Goal: Information Seeking & Learning: Learn about a topic

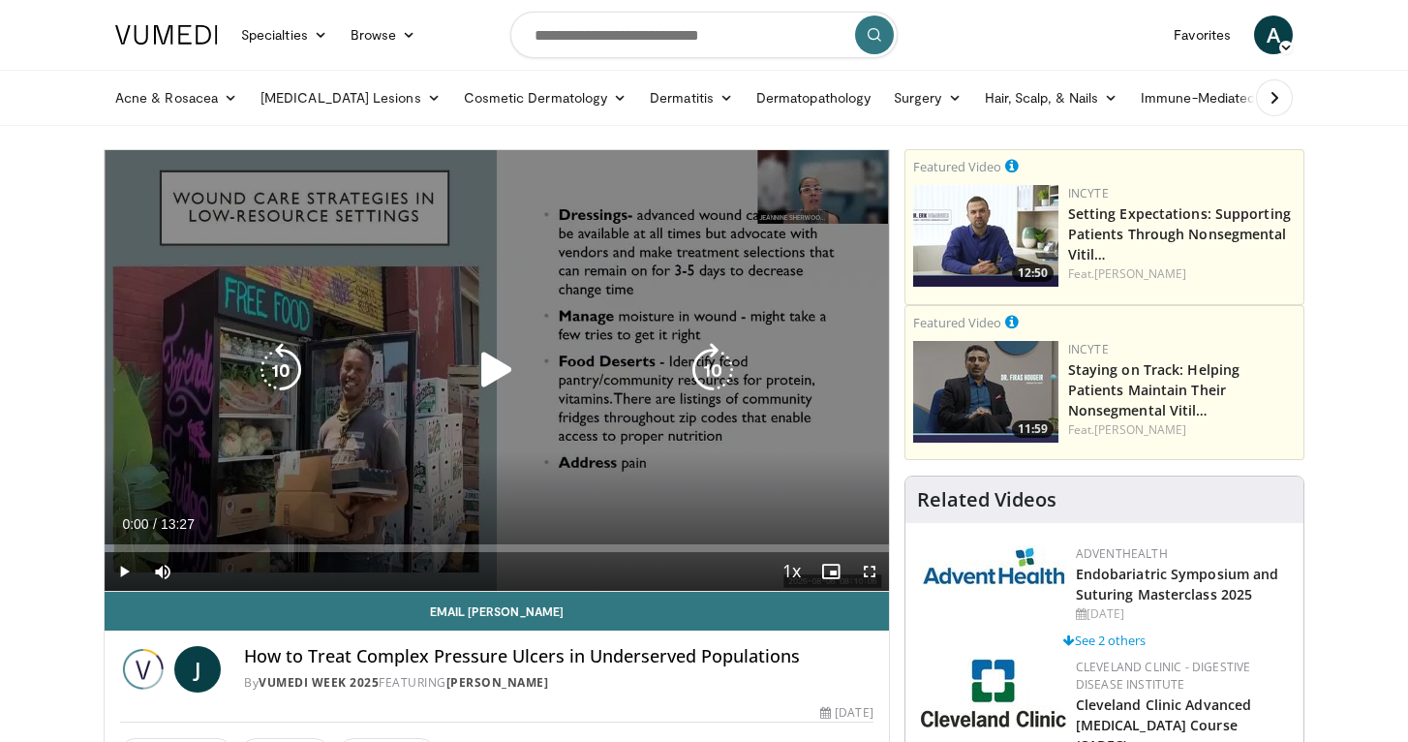
click at [481, 377] on icon "Video Player" at bounding box center [497, 370] width 54 height 54
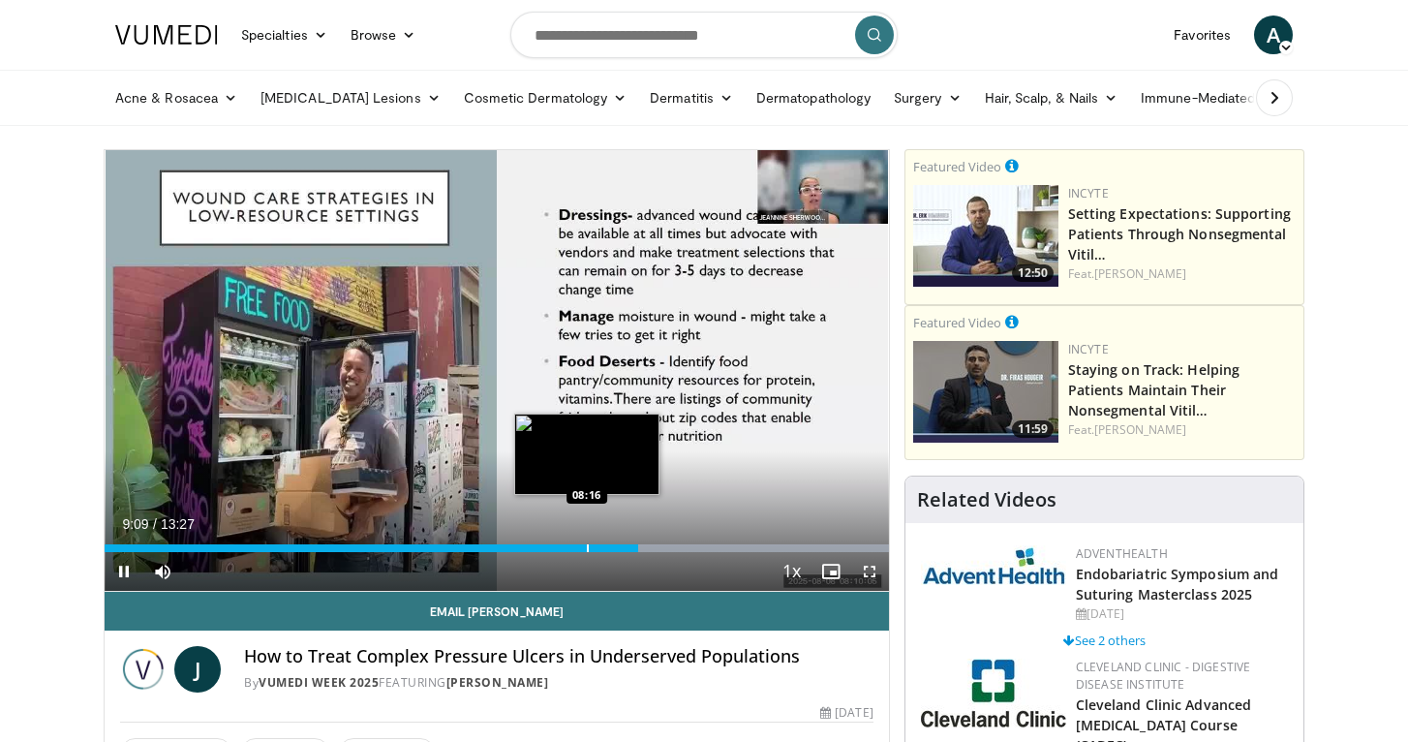
click at [586, 548] on div "Loaded : 99.99% 09:09 08:16" at bounding box center [497, 548] width 785 height 8
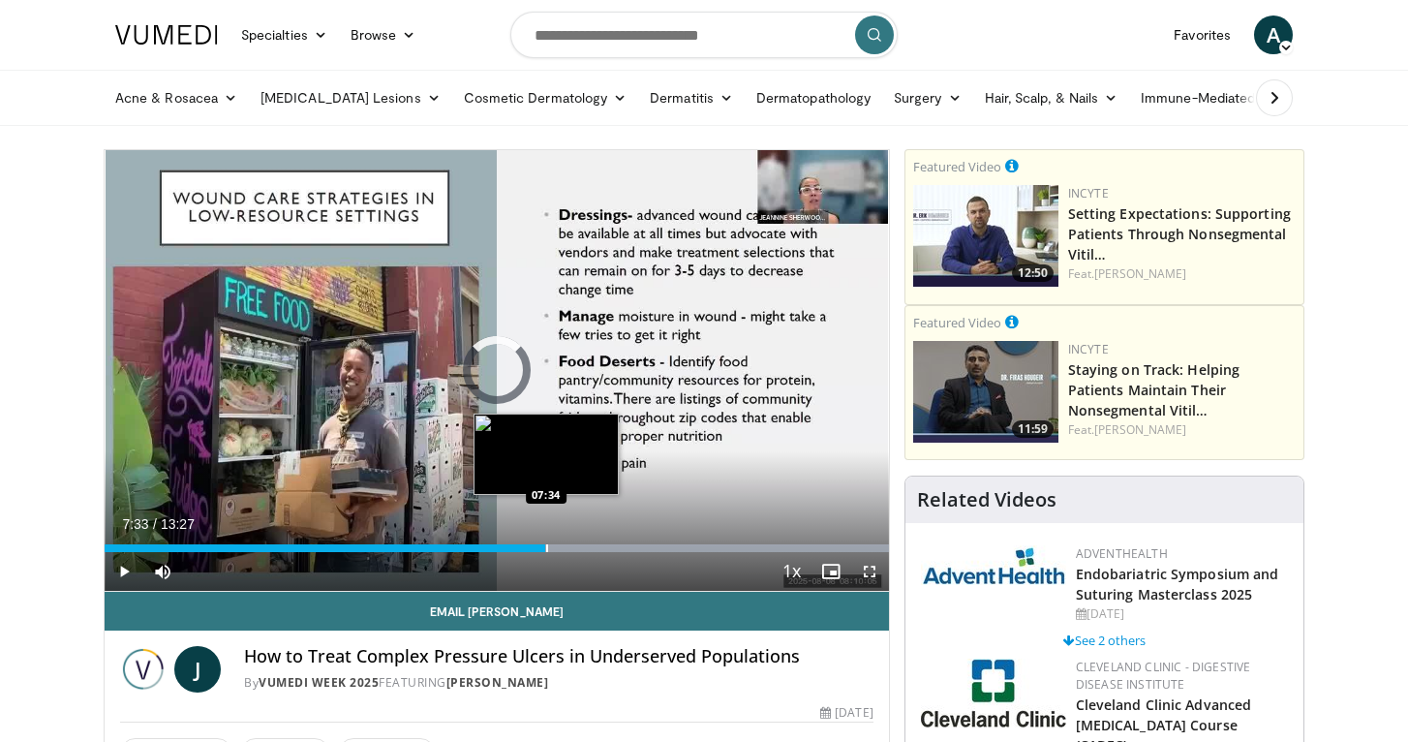
click at [545, 546] on div "Loaded : 99.99% 07:33 07:34" at bounding box center [497, 548] width 785 height 8
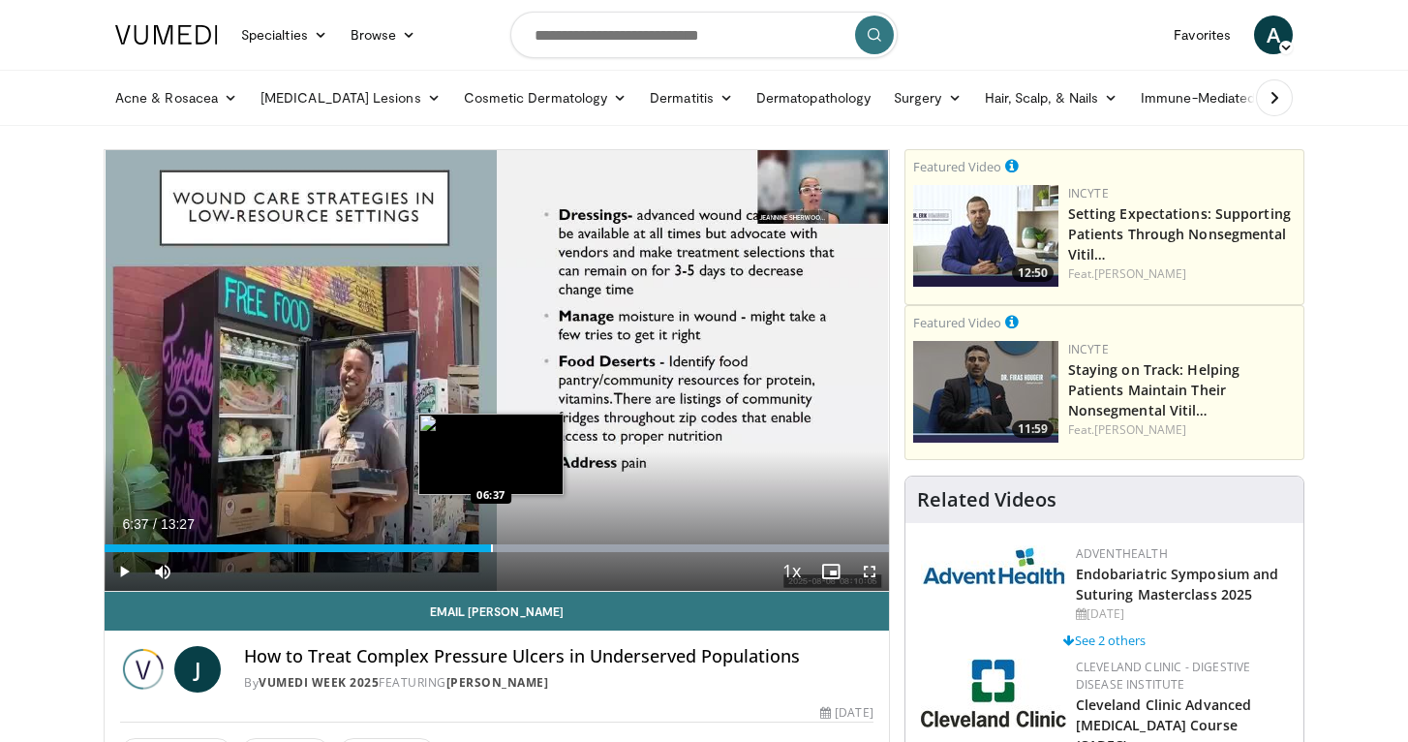
click at [491, 544] on div "Progress Bar" at bounding box center [492, 548] width 2 height 8
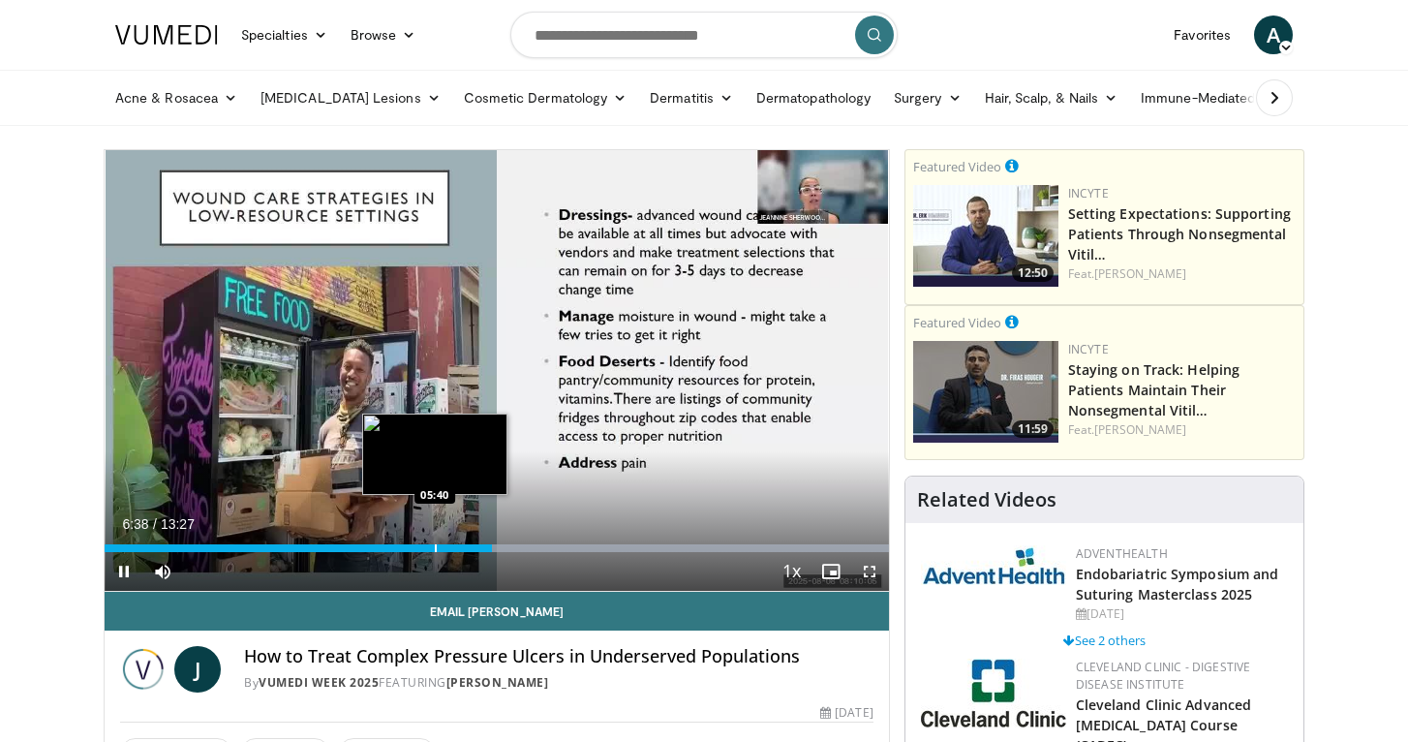
click at [435, 540] on div "Loaded : 99.99% 06:39 05:40" at bounding box center [497, 543] width 785 height 18
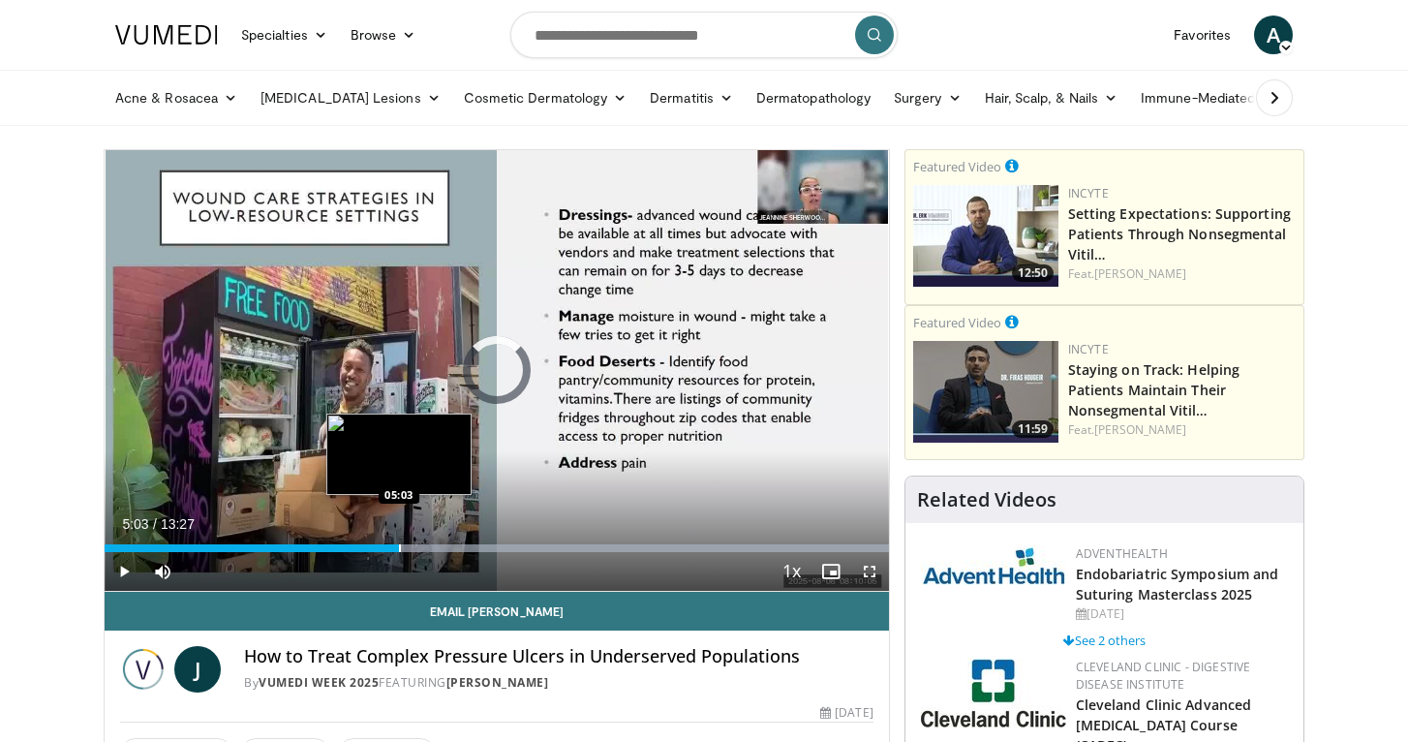
click at [399, 546] on div "Progress Bar" at bounding box center [400, 548] width 2 height 8
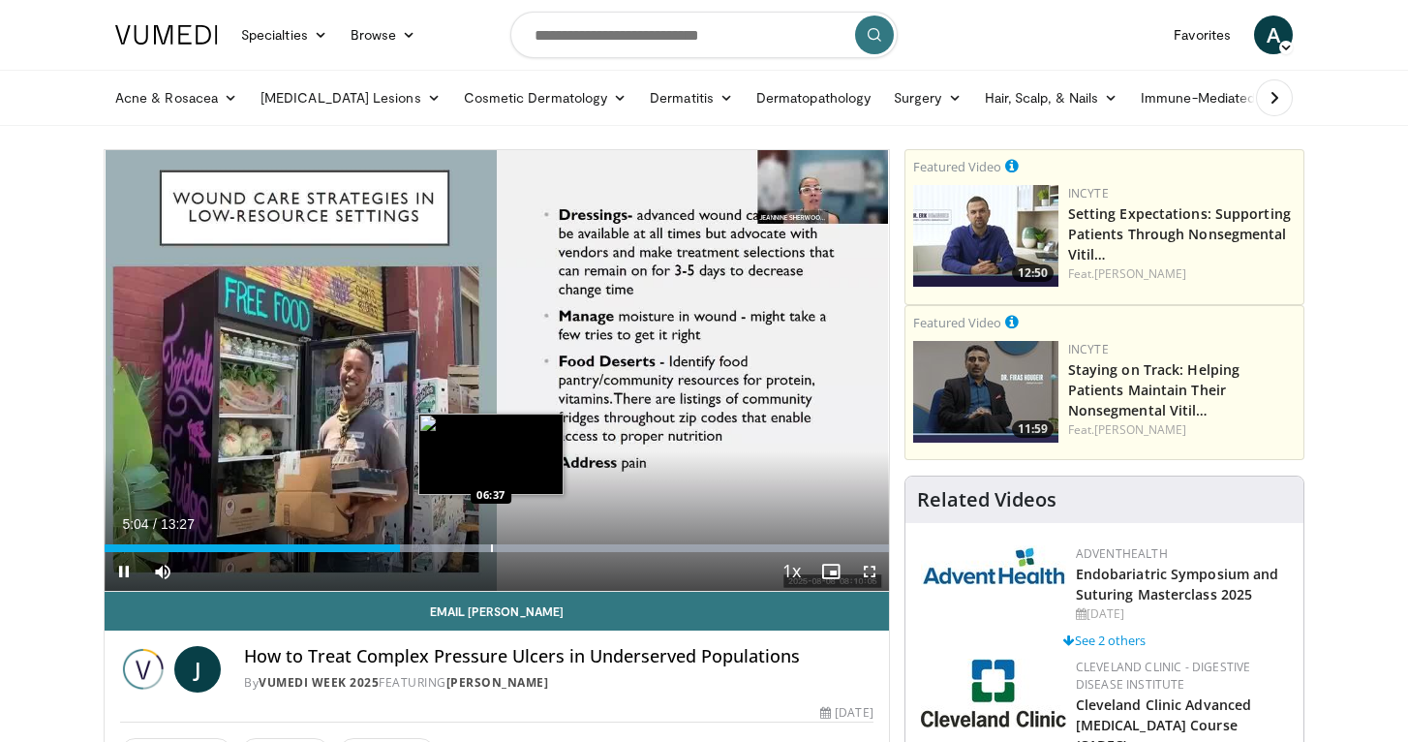
click at [492, 545] on div "Progress Bar" at bounding box center [492, 548] width 2 height 8
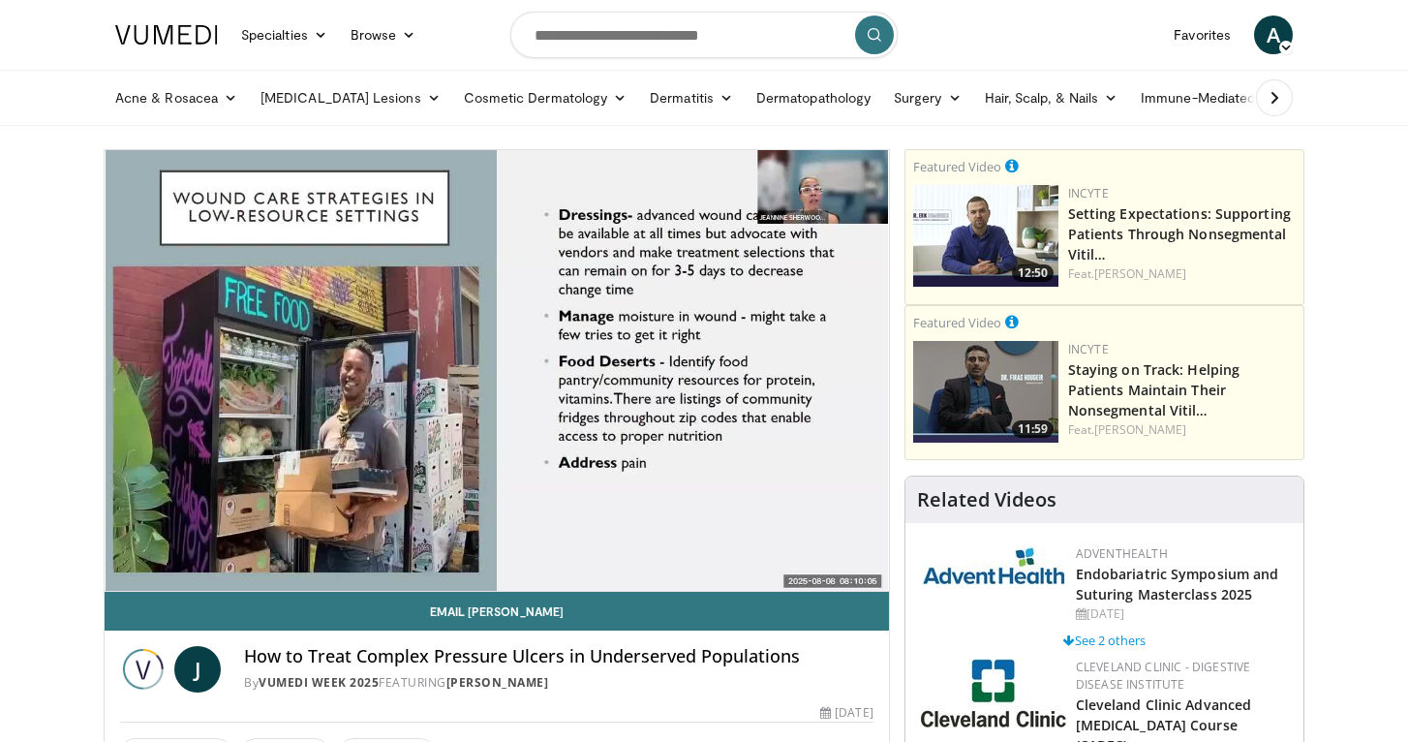
click at [521, 548] on div "10 seconds Tap to unmute" at bounding box center [497, 370] width 785 height 441
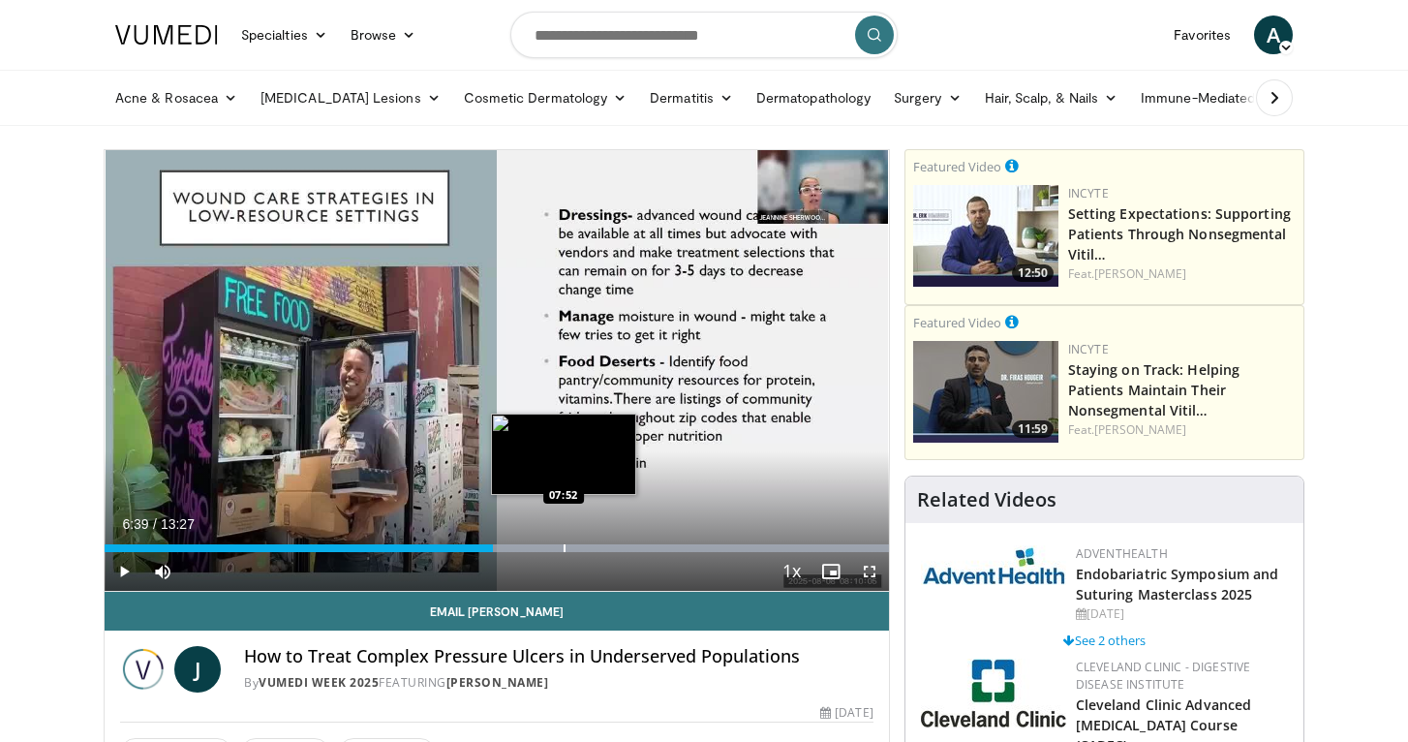
click at [564, 548] on div "Progress Bar" at bounding box center [565, 548] width 2 height 8
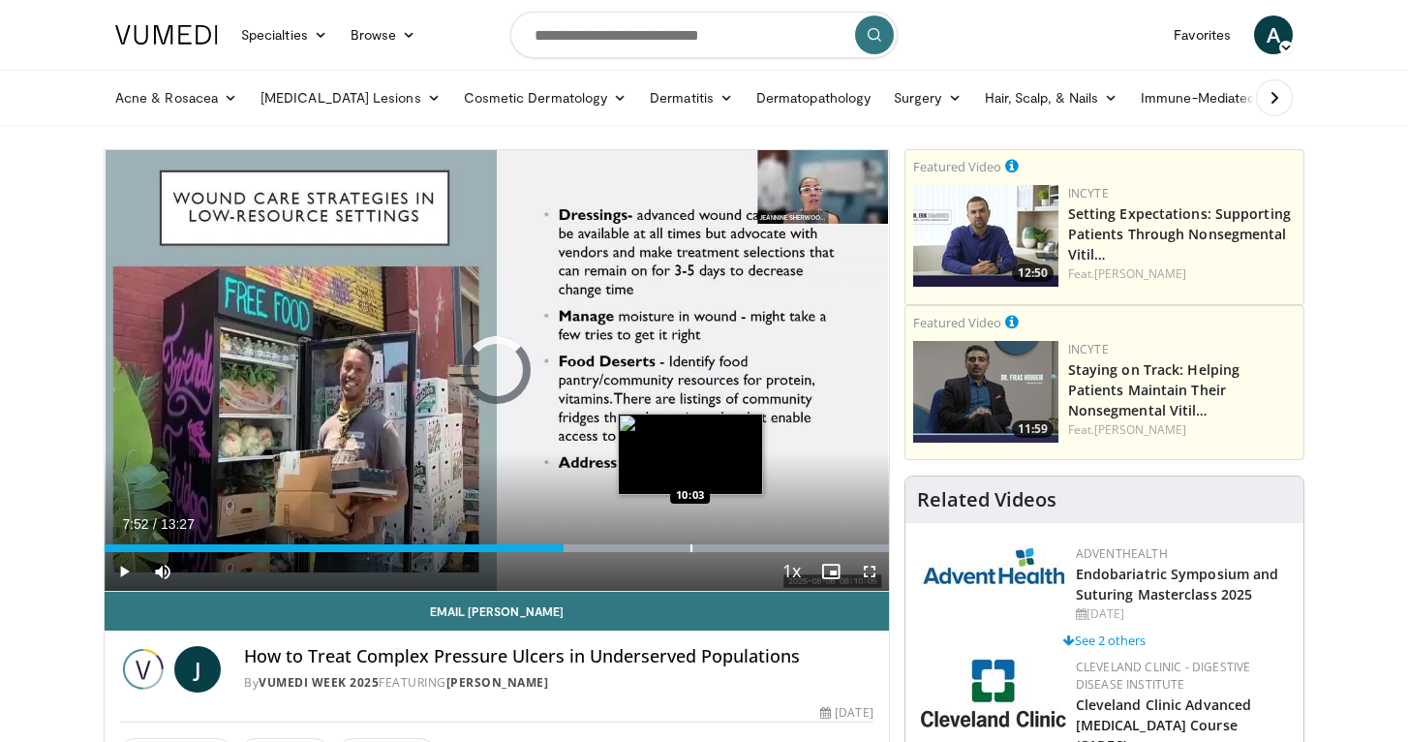
click at [693, 540] on div "Loaded : 99.99% 07:52 10:03" at bounding box center [497, 543] width 785 height 18
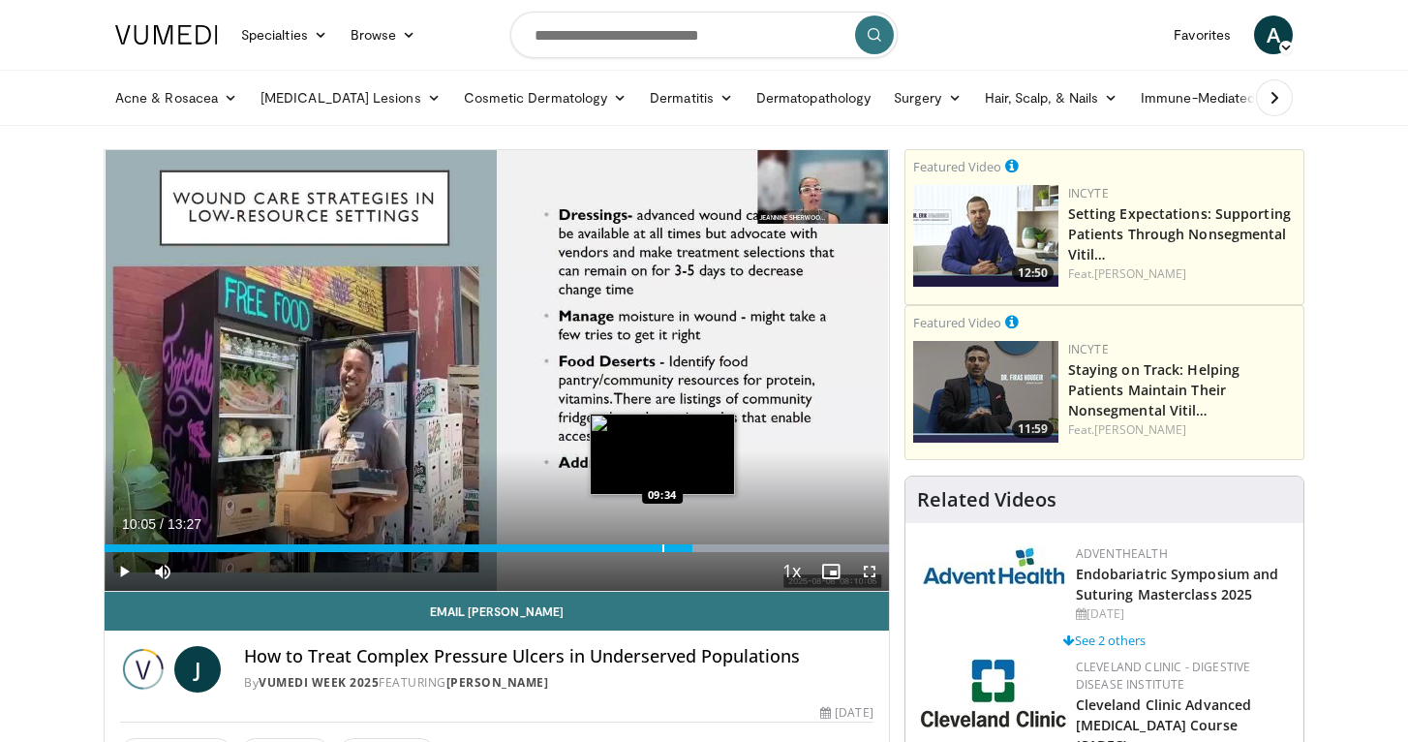
click at [662, 544] on div "Progress Bar" at bounding box center [663, 548] width 2 height 8
click at [639, 546] on div "Progress Bar" at bounding box center [640, 548] width 2 height 8
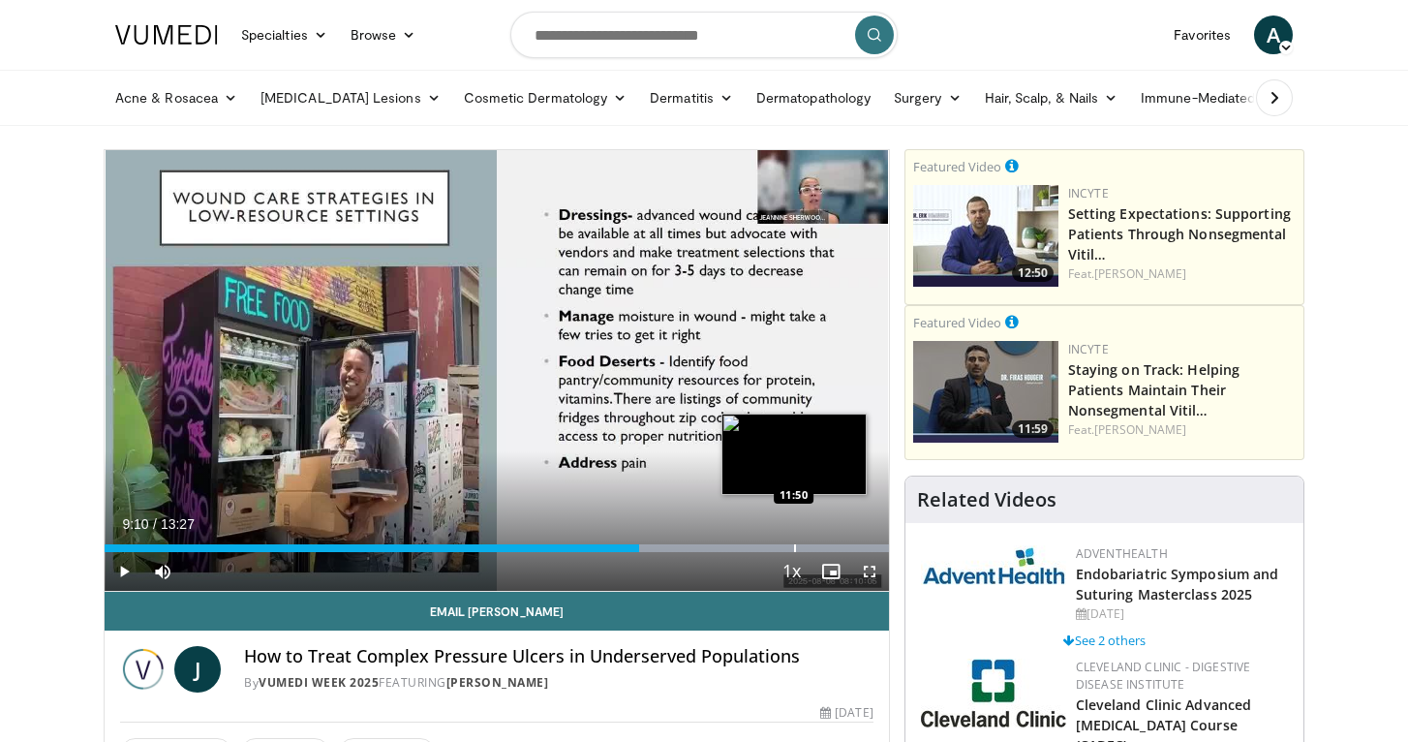
click at [794, 541] on div "Loaded : 99.99% 09:10 11:50" at bounding box center [497, 543] width 785 height 18
click at [847, 541] on div "Loaded : 99.99% 11:50 12:45" at bounding box center [497, 543] width 785 height 18
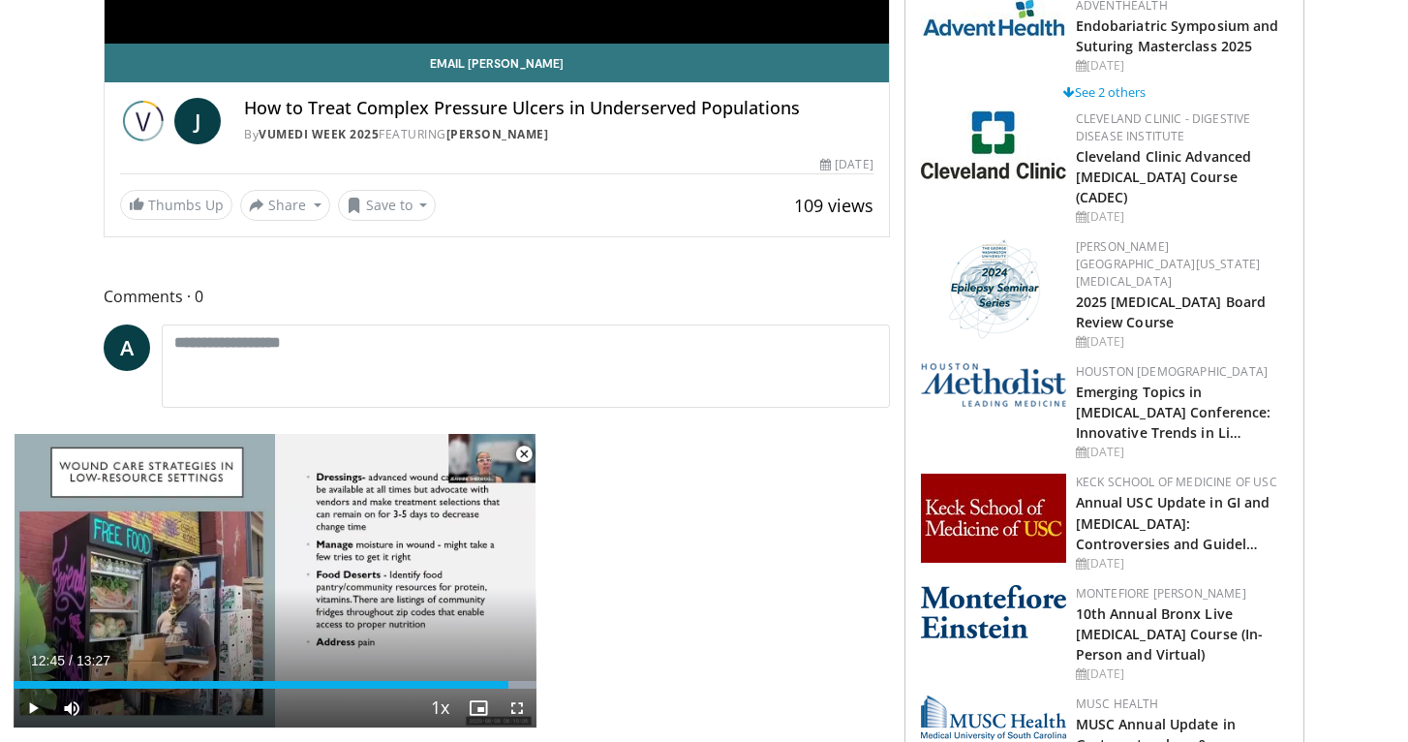
scroll to position [551, 0]
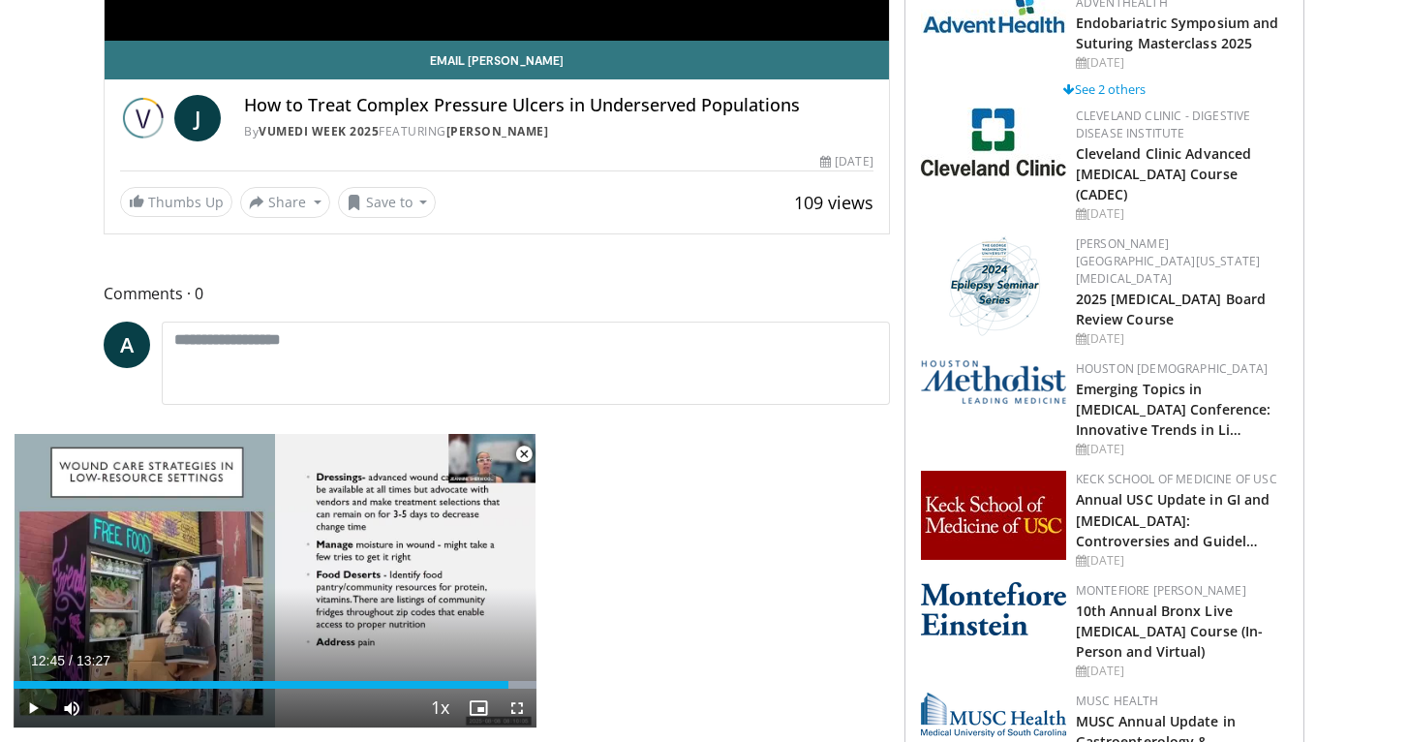
click at [519, 452] on span "Video Player" at bounding box center [524, 454] width 39 height 39
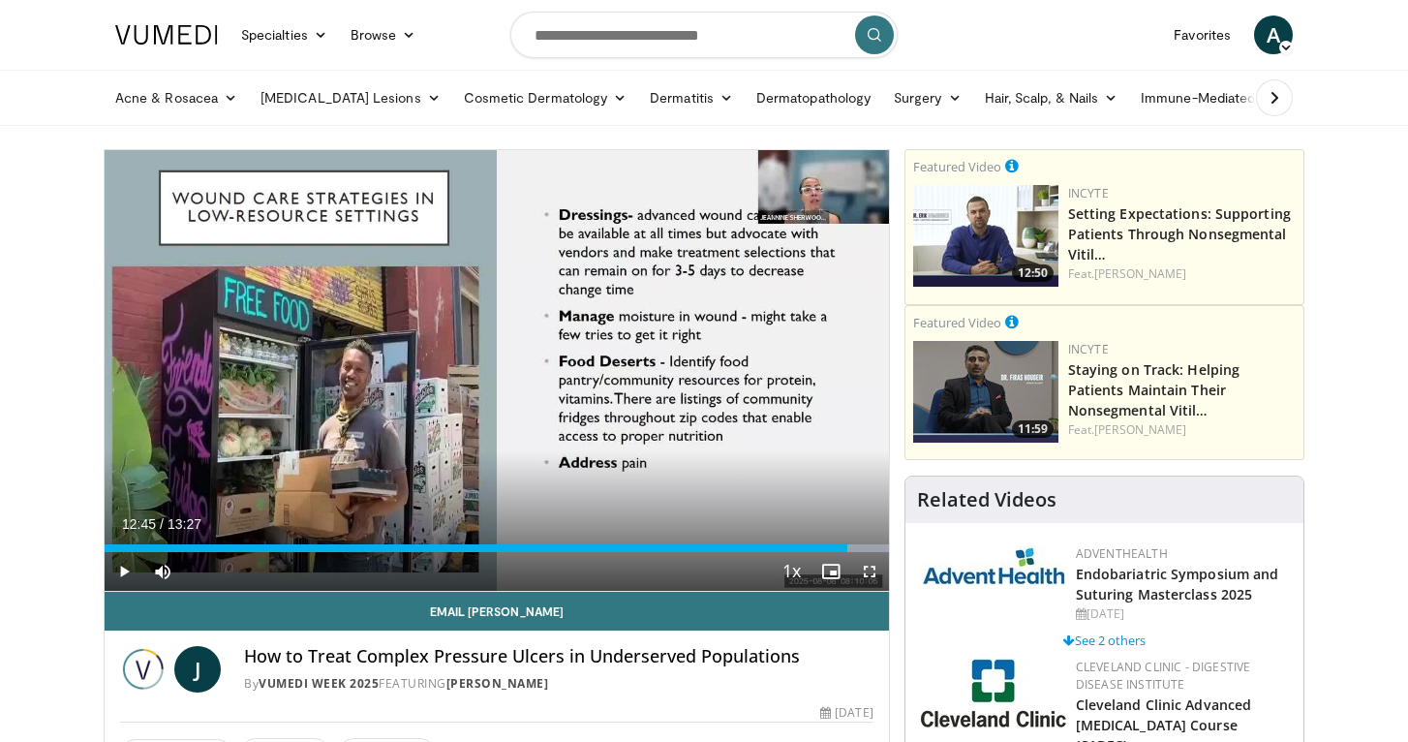
scroll to position [0, 0]
click at [564, 39] on input "Search topics, interventions" at bounding box center [703, 35] width 387 height 46
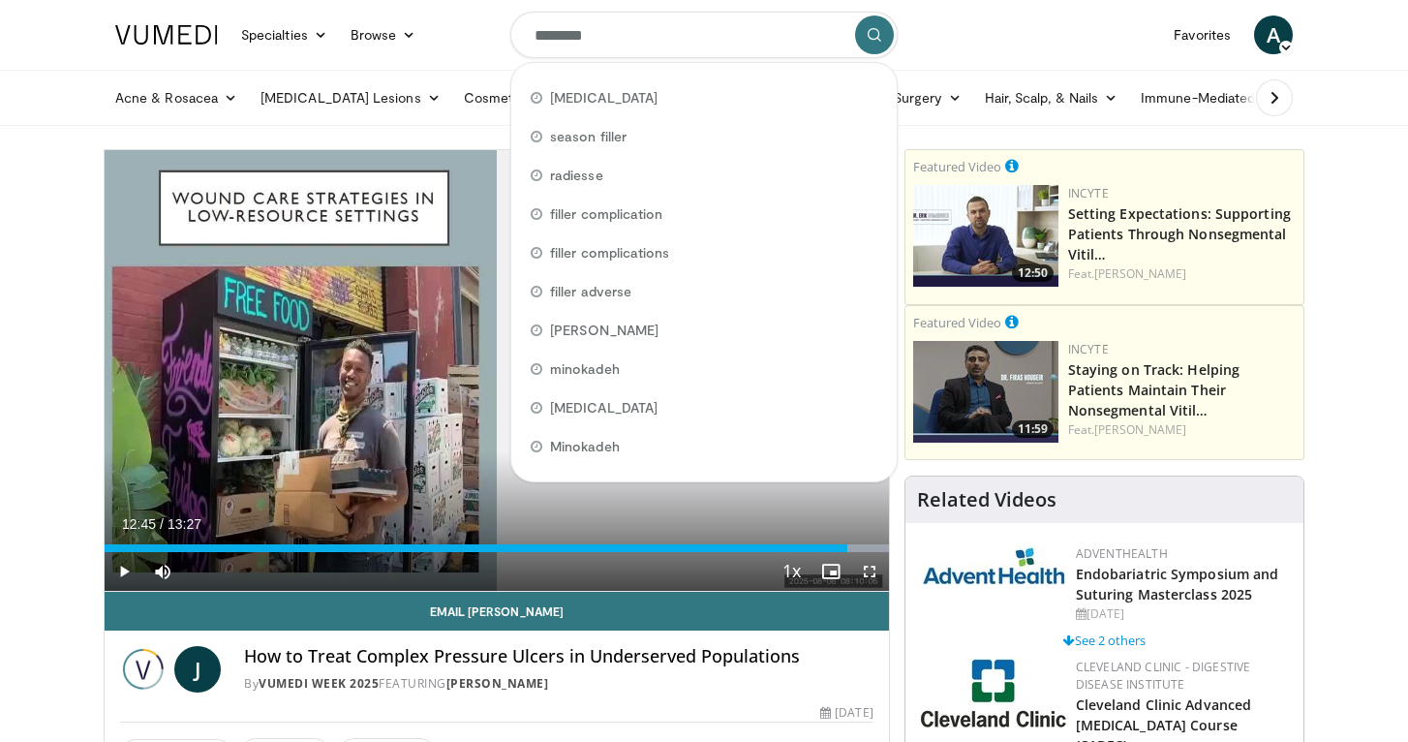
type input "*********"
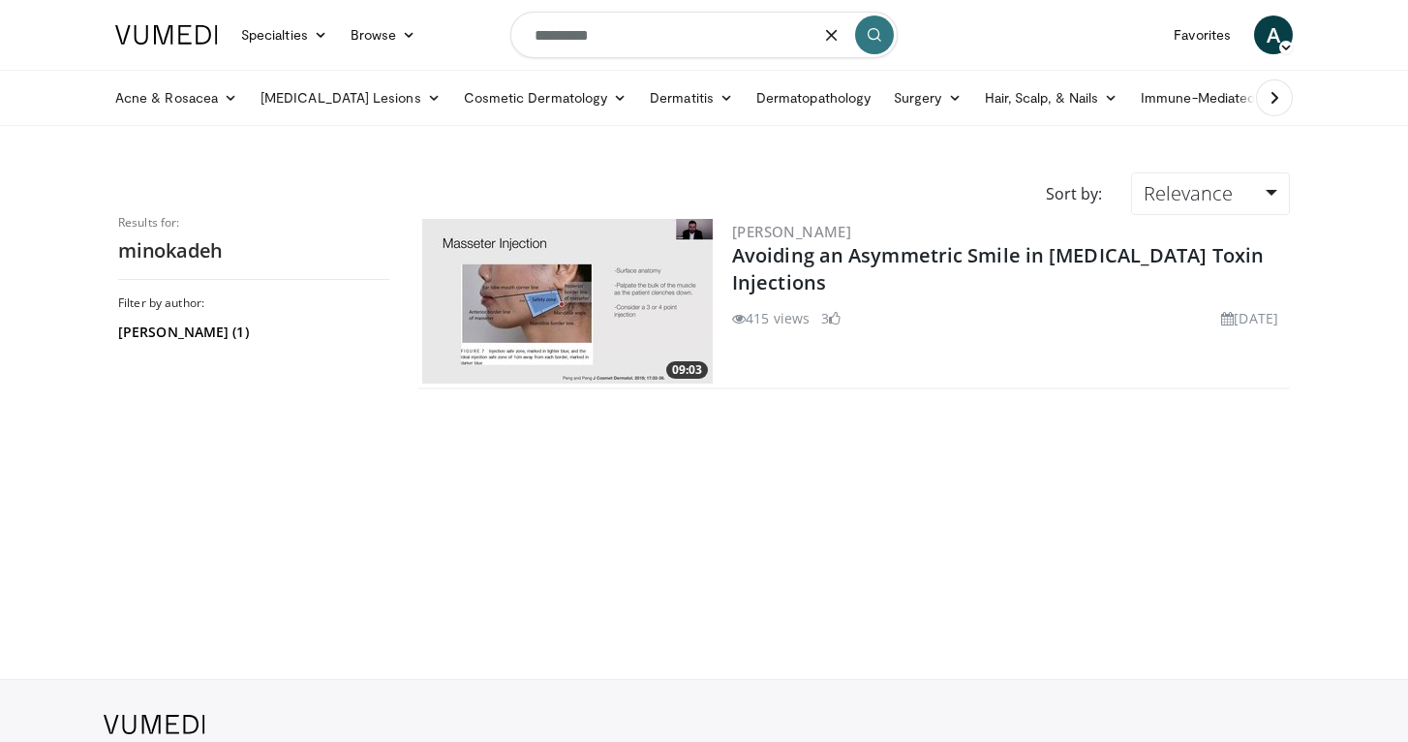
drag, startPoint x: 624, startPoint y: 35, endPoint x: 462, endPoint y: 26, distance: 162.0
click at [462, 26] on nav "Specialties Adult & Family Medicine Allergy, [MEDICAL_DATA], Immunology Anesthe…" at bounding box center [704, 35] width 1201 height 70
type input "*"
type input "*********"
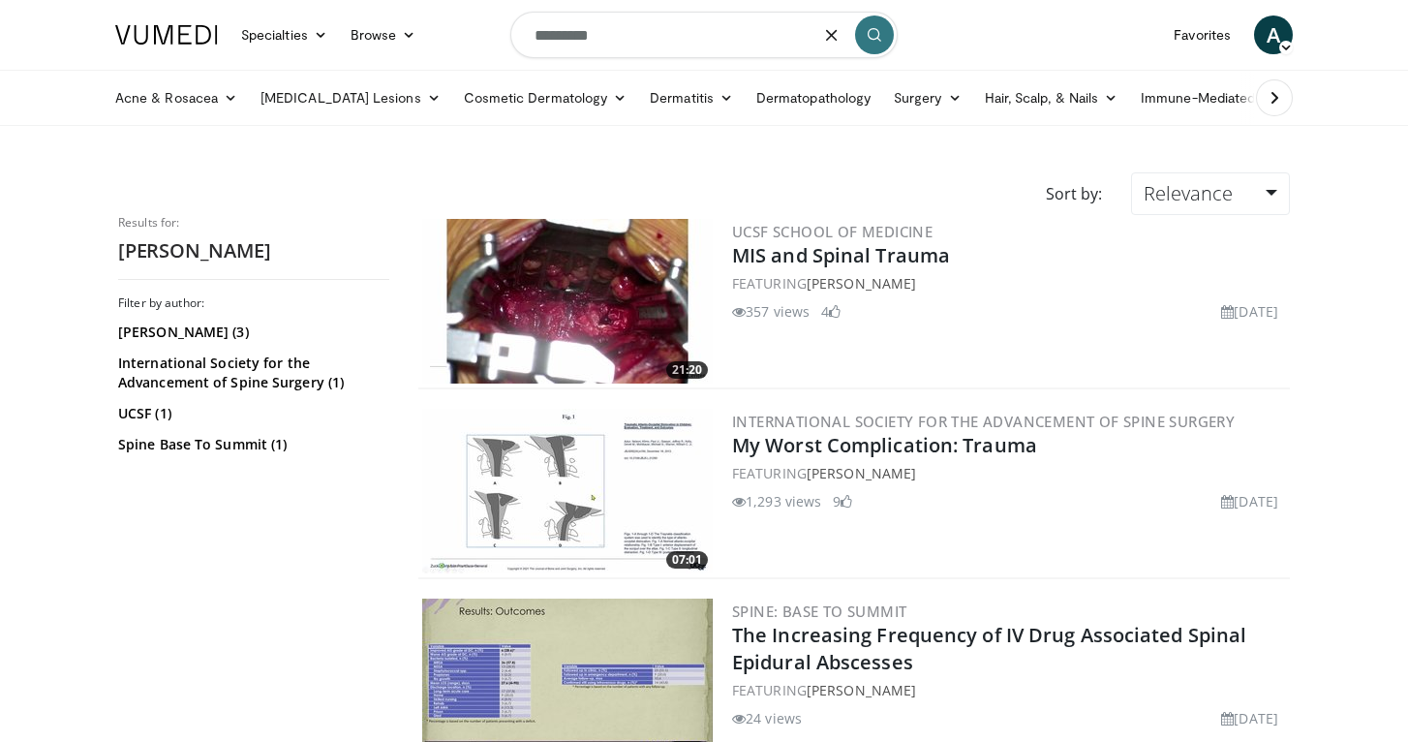
drag, startPoint x: 604, startPoint y: 42, endPoint x: 451, endPoint y: 38, distance: 153.1
click at [451, 38] on nav "Specialties Adult & Family Medicine Allergy, [MEDICAL_DATA], Immunology Anesthe…" at bounding box center [704, 35] width 1201 height 70
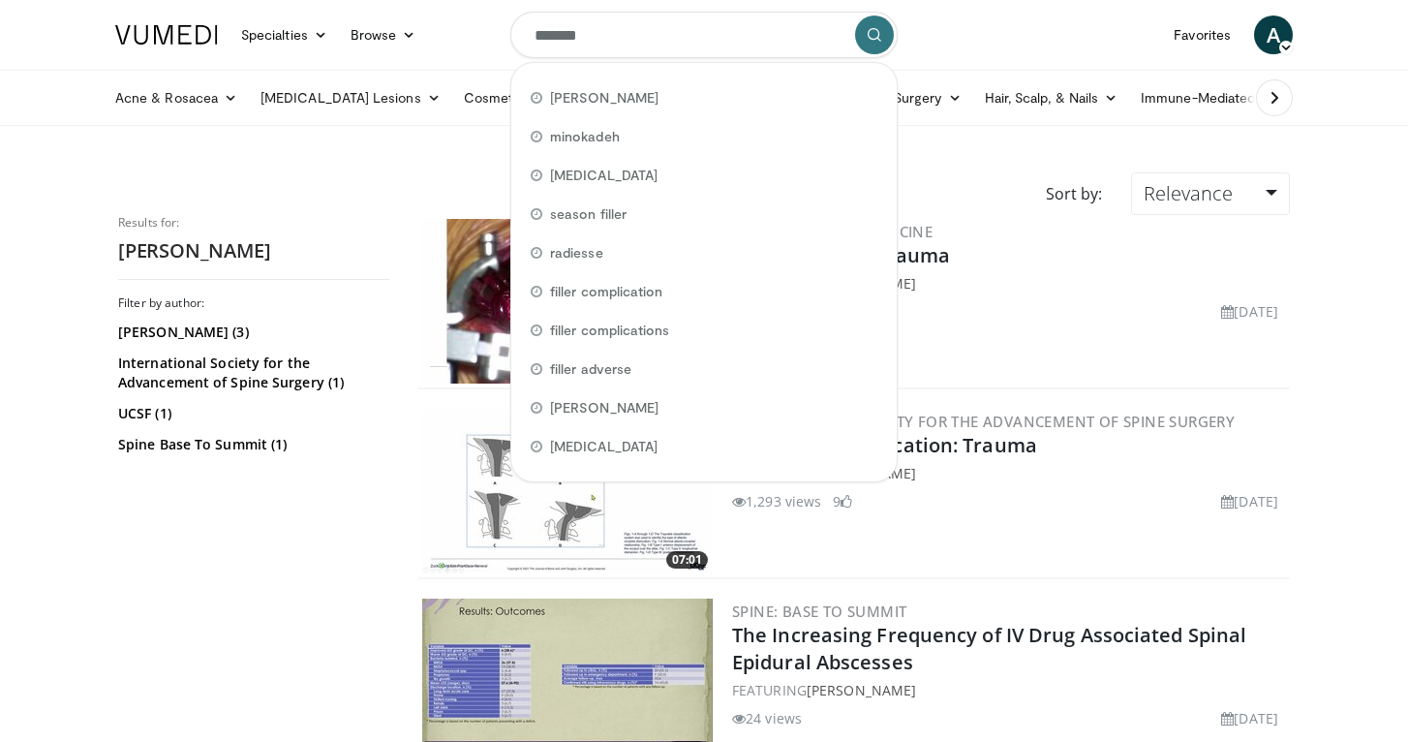
type input "********"
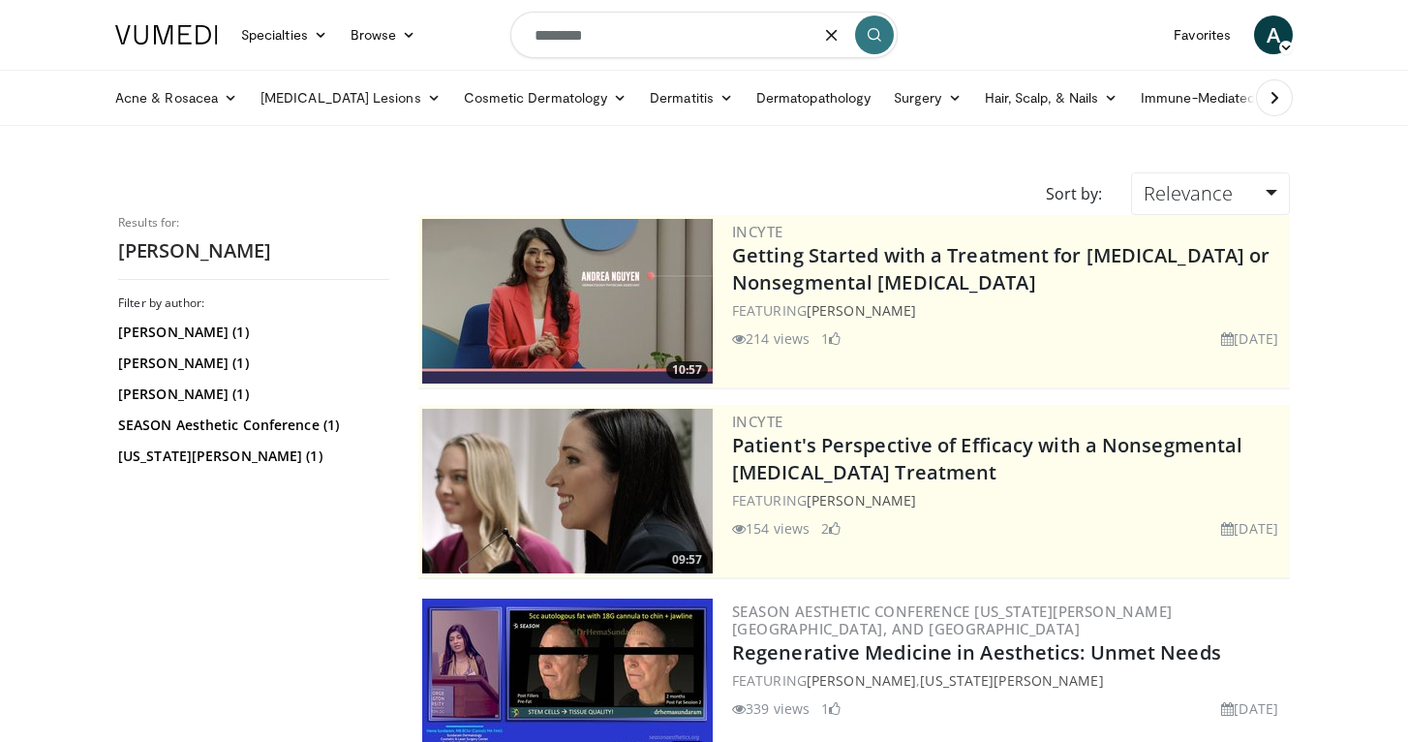
drag, startPoint x: 621, startPoint y: 47, endPoint x: 458, endPoint y: 24, distance: 164.4
click at [458, 24] on nav "Specialties Adult & Family Medicine Allergy, [MEDICAL_DATA], Immunology Anesthe…" at bounding box center [704, 35] width 1201 height 70
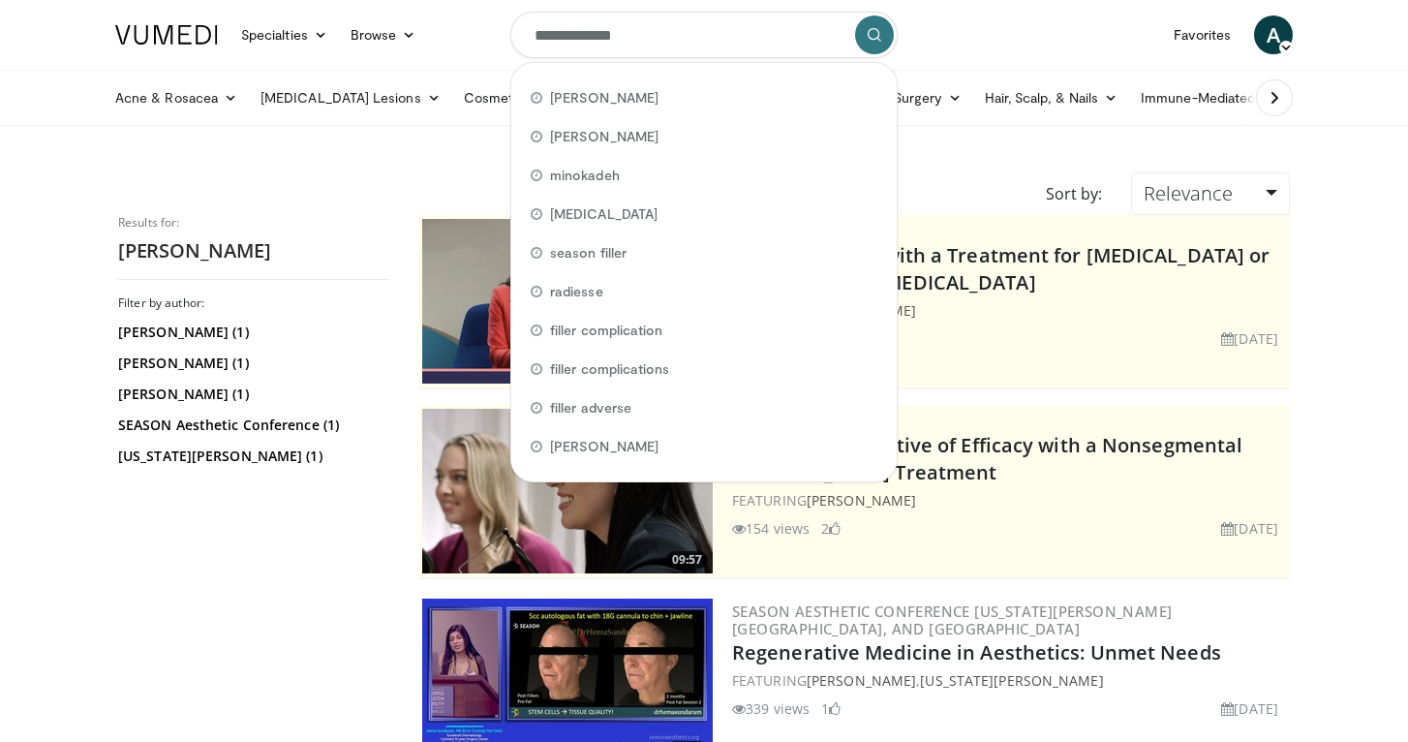
type input "**********"
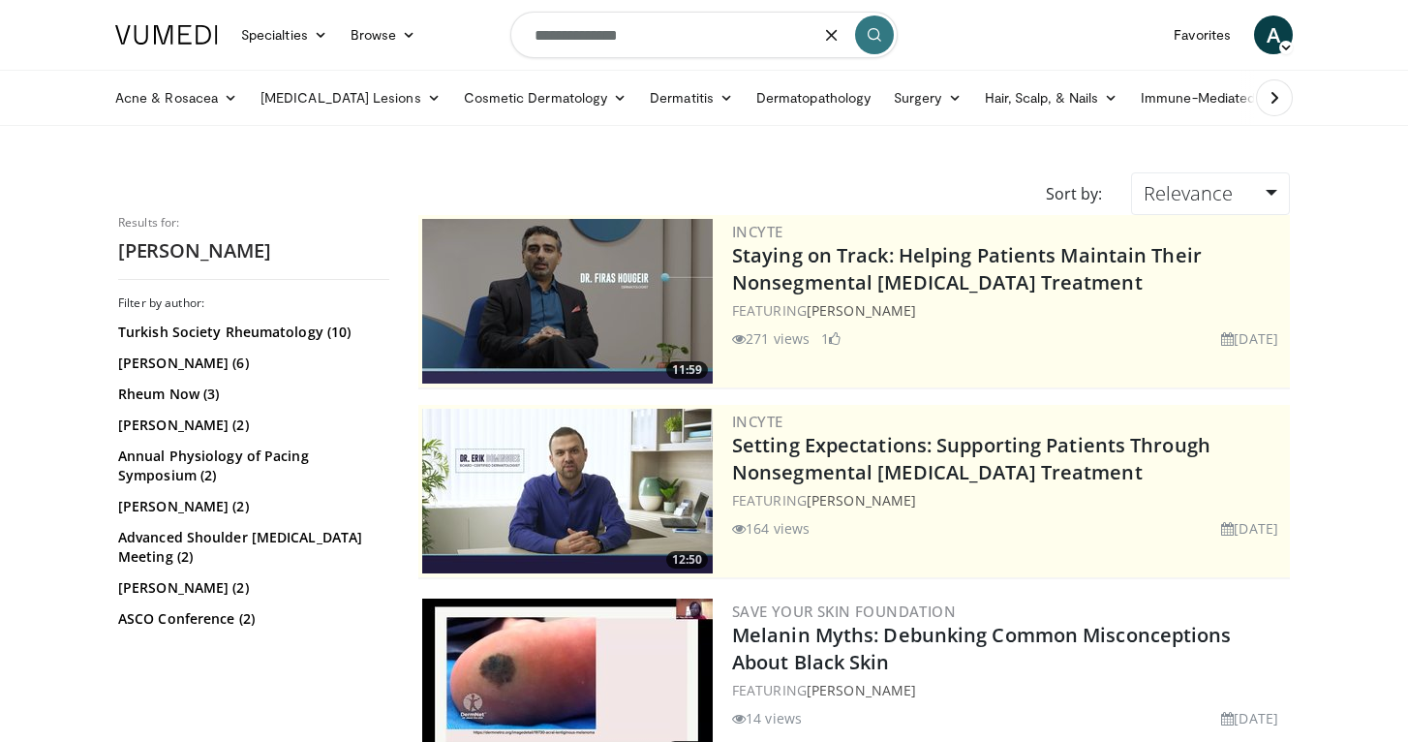
drag, startPoint x: 673, startPoint y: 41, endPoint x: 438, endPoint y: 25, distance: 235.9
click at [438, 25] on nav "Specialties Adult & Family Medicine Allergy, Asthma, Immunology Anesthesiology …" at bounding box center [704, 35] width 1201 height 70
type input "*****"
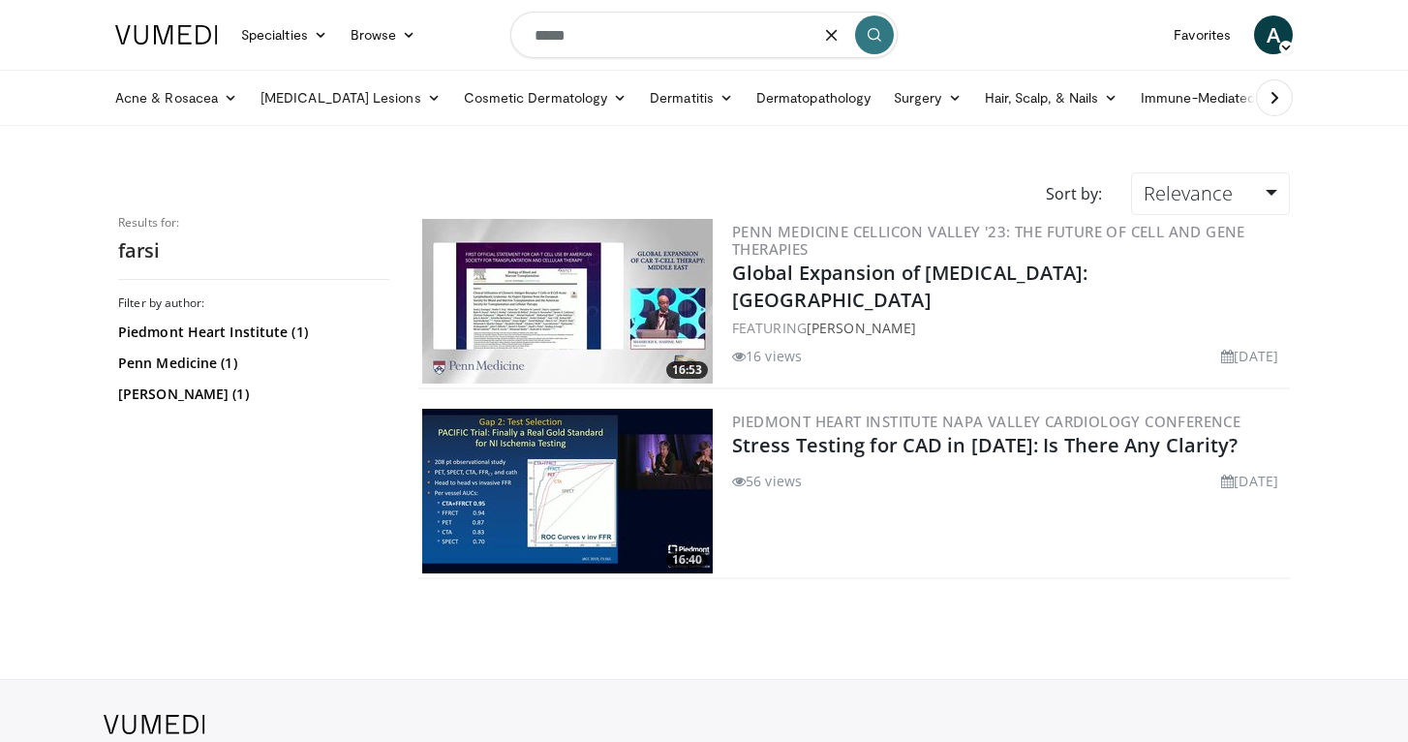
drag, startPoint x: 605, startPoint y: 34, endPoint x: 460, endPoint y: 27, distance: 145.4
click at [460, 27] on nav "Specialties Adult & Family Medicine Allergy, [MEDICAL_DATA], Immunology Anesthe…" at bounding box center [704, 35] width 1201 height 70
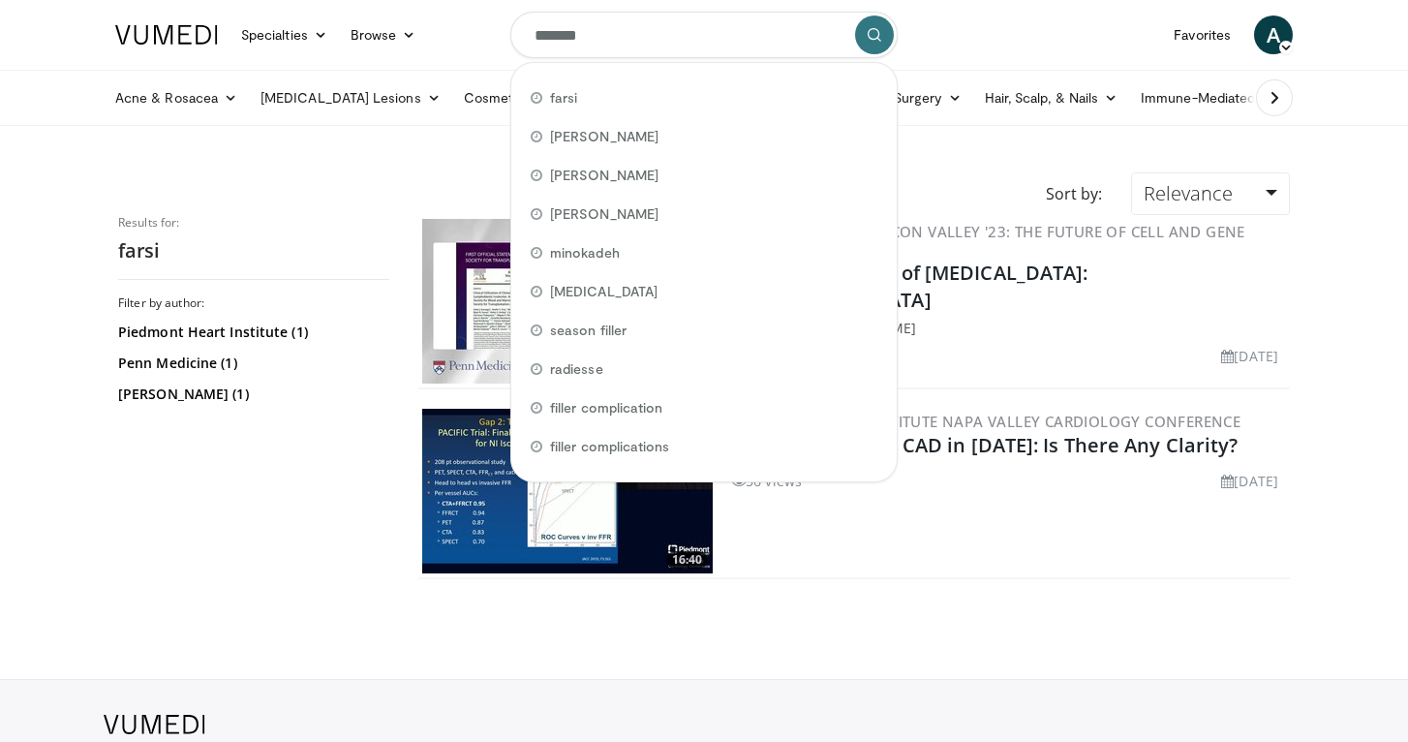
type input "********"
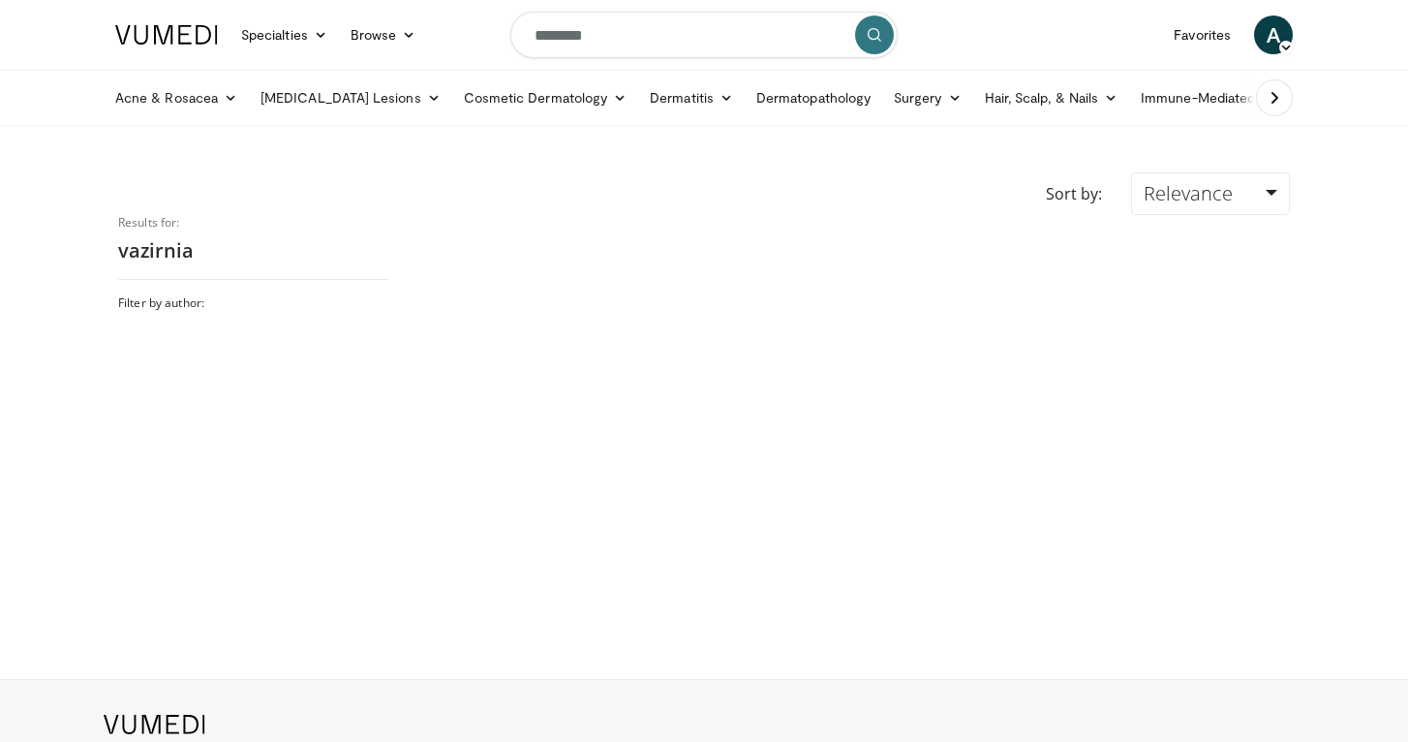
click at [614, 29] on input "********" at bounding box center [703, 35] width 387 height 46
